Goal: Check status: Check status

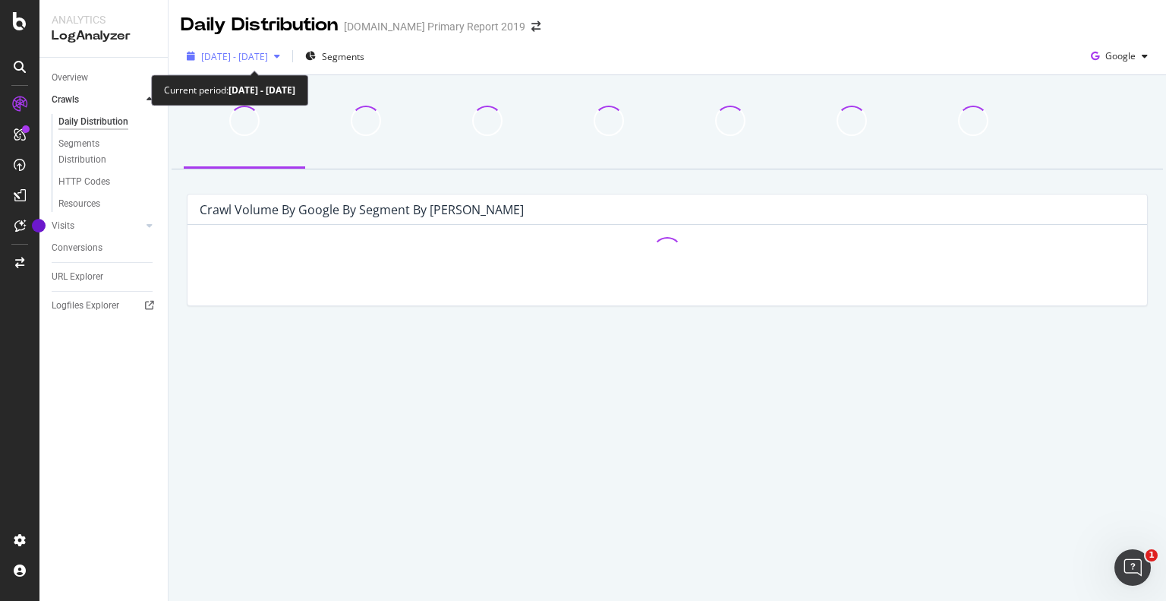
click at [268, 62] on div "[DATE] - [DATE]" at bounding box center [234, 56] width 67 height 13
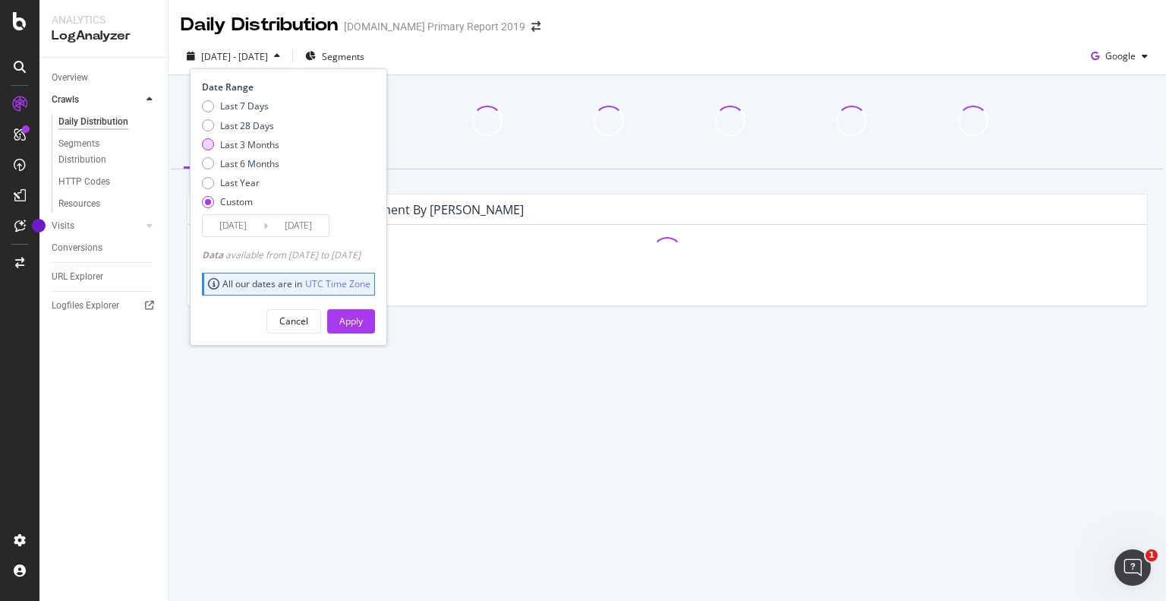
click at [241, 141] on div "Last 3 Months" at bounding box center [249, 144] width 59 height 13
type input "[DATE]"
click at [362, 321] on div "Apply" at bounding box center [351, 320] width 24 height 13
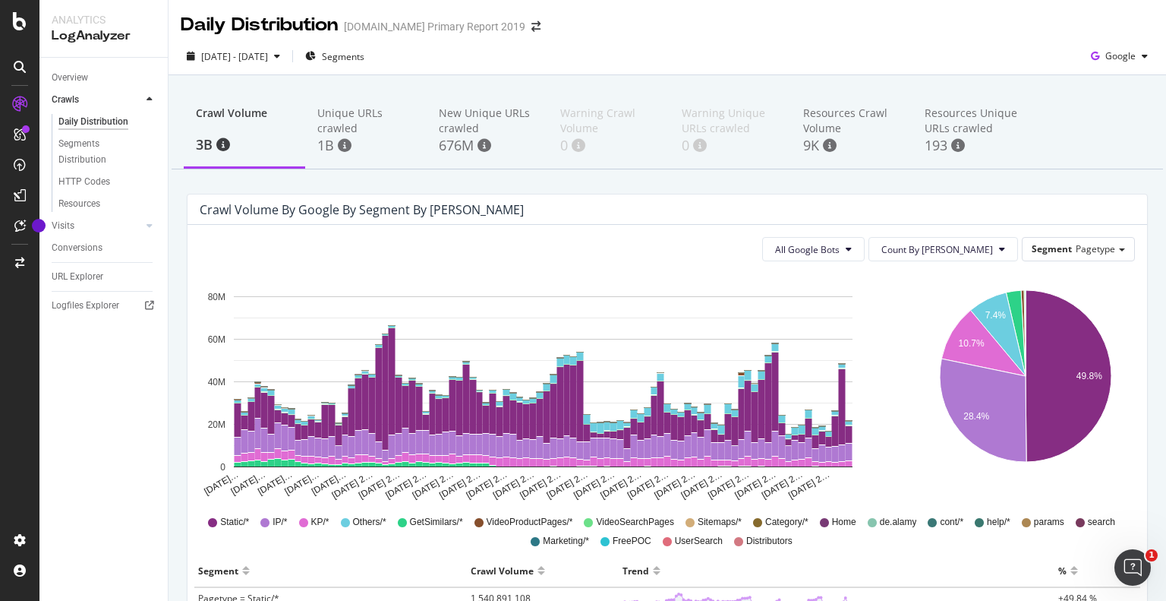
scroll to position [228, 0]
